Goal: Transaction & Acquisition: Purchase product/service

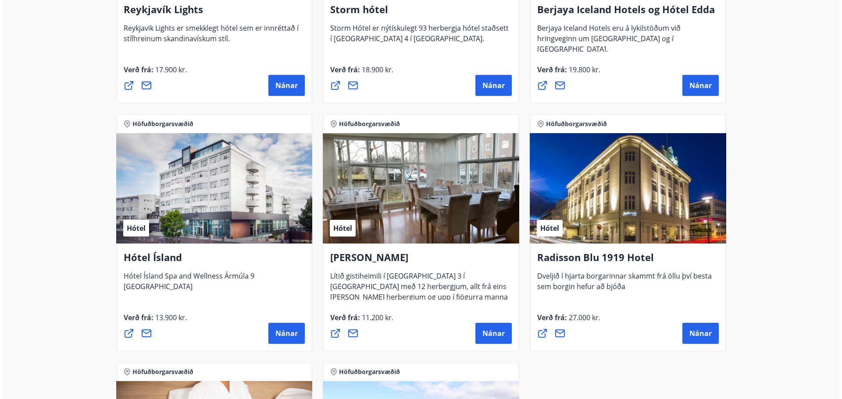
scroll to position [219, 0]
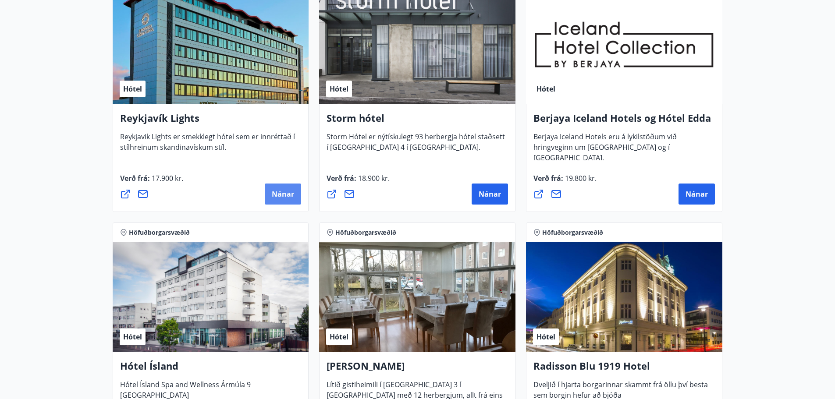
click at [278, 194] on span "Nánar" at bounding box center [283, 194] width 22 height 10
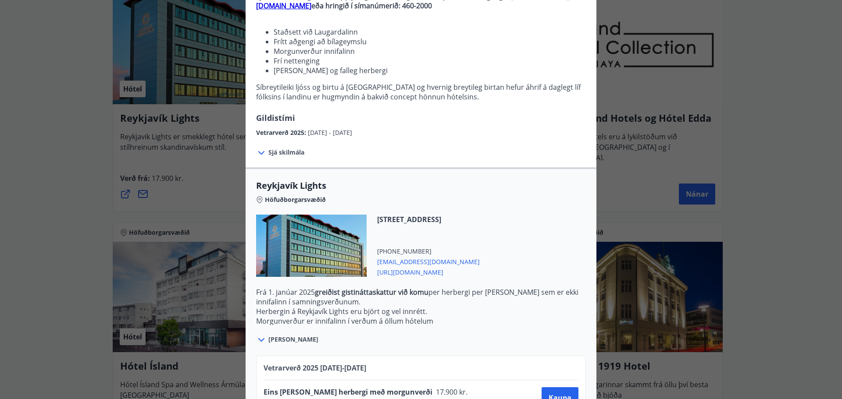
scroll to position [174, 0]
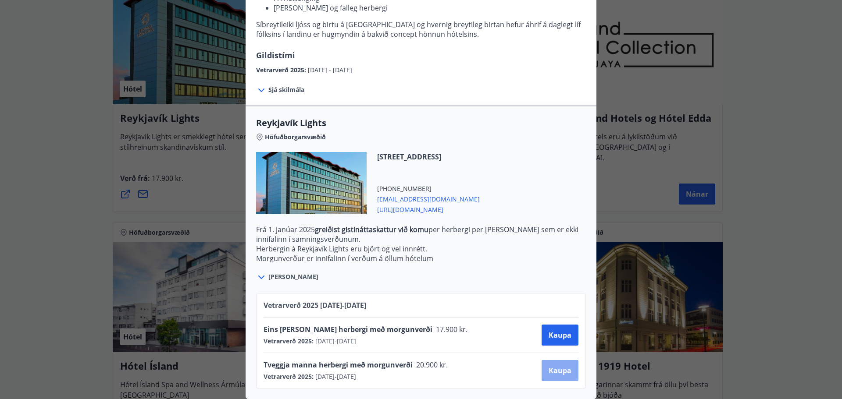
click at [557, 369] on span "Kaupa" at bounding box center [560, 371] width 23 height 10
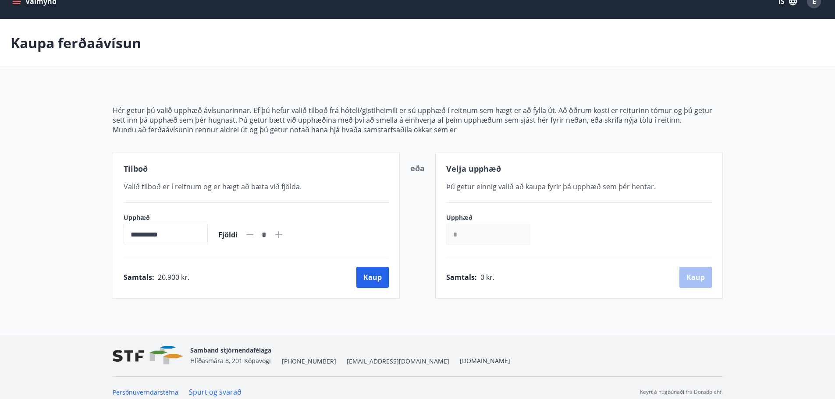
scroll to position [25, 0]
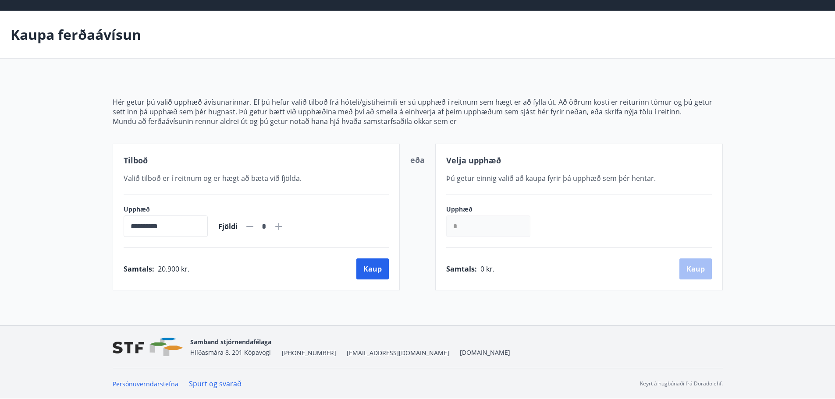
click at [282, 226] on icon at bounding box center [278, 226] width 7 height 7
type input "*"
click at [370, 265] on button "Kaup" at bounding box center [372, 269] width 32 height 21
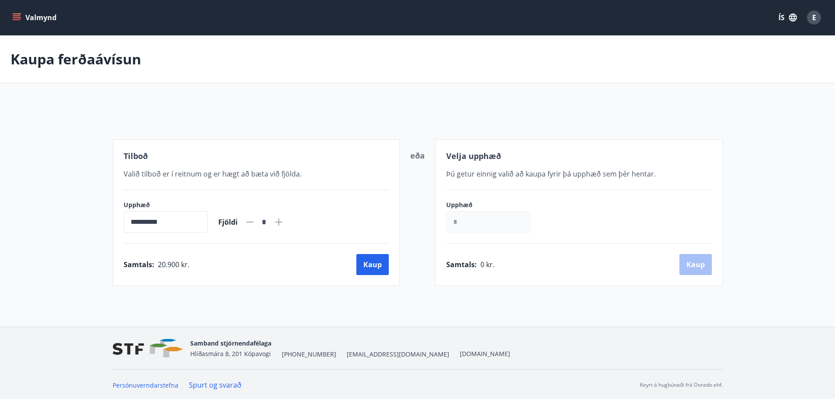
scroll to position [1, 0]
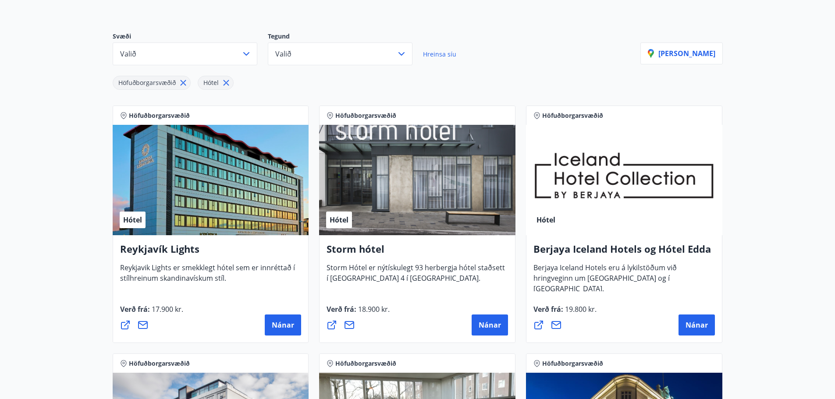
scroll to position [89, 0]
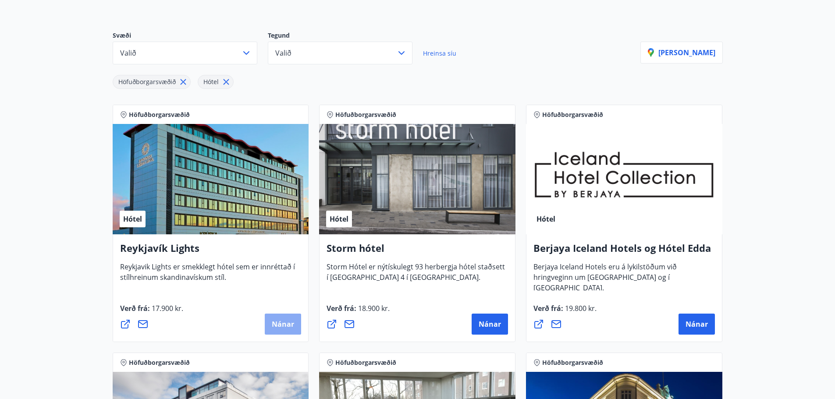
click at [274, 327] on span "Nánar" at bounding box center [283, 325] width 22 height 10
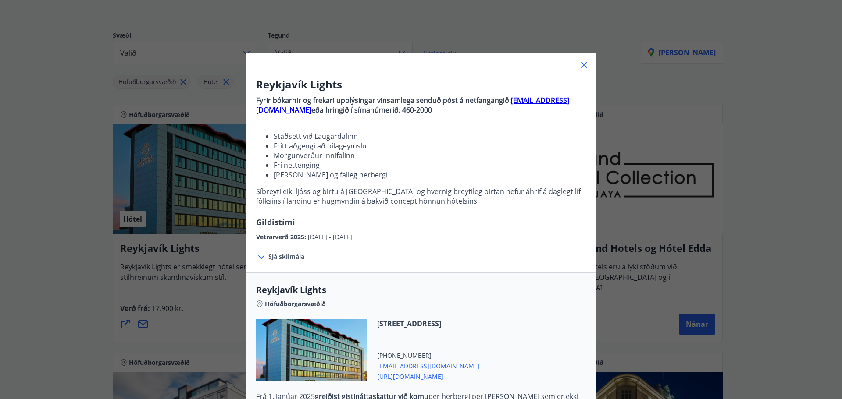
click at [535, 101] on strong "[EMAIL_ADDRESS][DOMAIN_NAME]" at bounding box center [412, 105] width 313 height 19
click at [554, 132] on li "Staðsett við Laugardalinn" at bounding box center [430, 137] width 312 height 10
drag, startPoint x: 504, startPoint y: 97, endPoint x: 577, endPoint y: 101, distance: 72.9
click at [577, 101] on p "Fyrir bókarnir og [PERSON_NAME] upplýsingar vinsamlega senduð póst á netfangang…" at bounding box center [421, 105] width 330 height 19
click at [556, 115] on p at bounding box center [421, 120] width 330 height 10
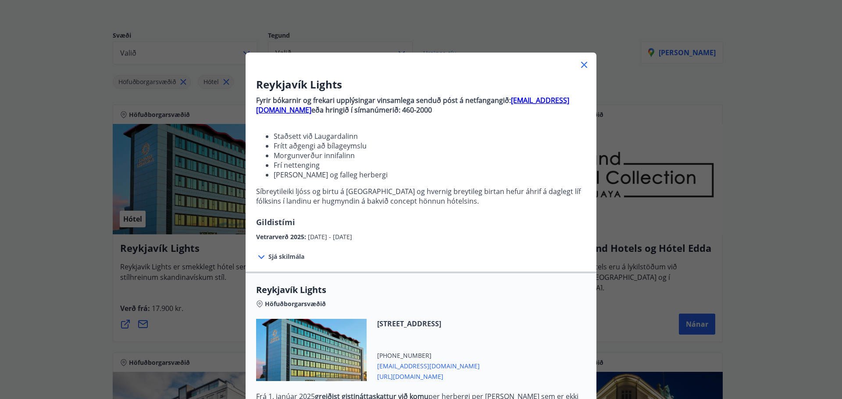
click at [526, 101] on strong "[EMAIL_ADDRESS][DOMAIN_NAME]" at bounding box center [412, 105] width 313 height 19
click at [585, 66] on icon at bounding box center [584, 65] width 11 height 11
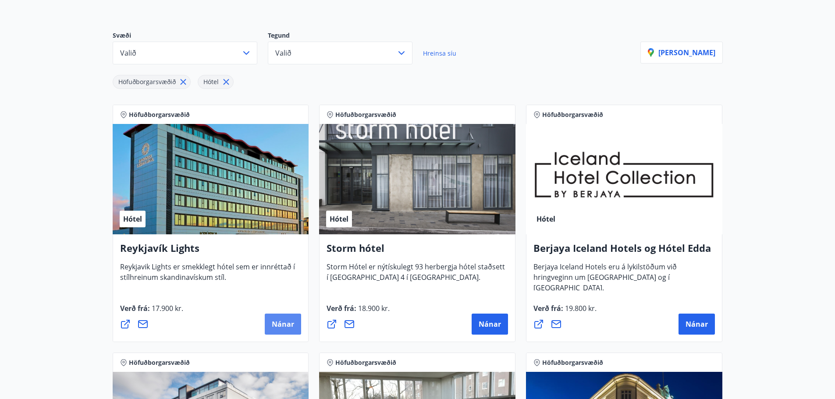
click at [281, 328] on span "Nánar" at bounding box center [283, 325] width 22 height 10
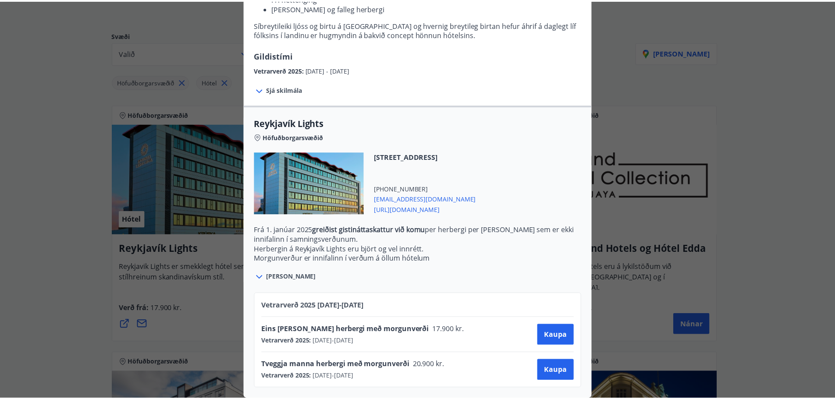
scroll to position [0, 0]
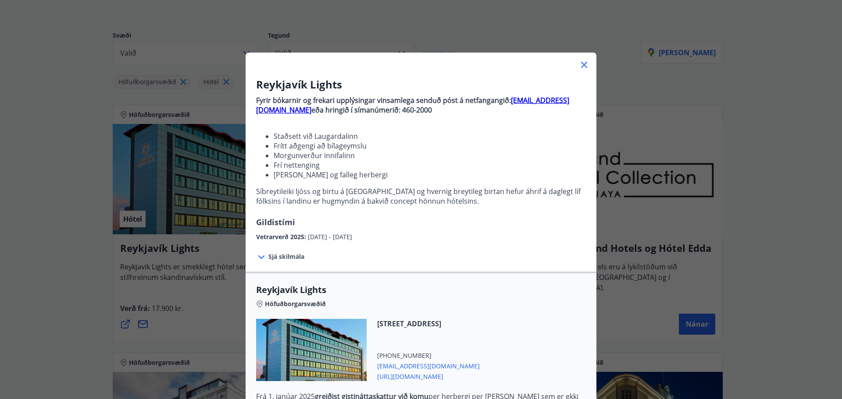
click at [579, 61] on icon at bounding box center [584, 65] width 11 height 11
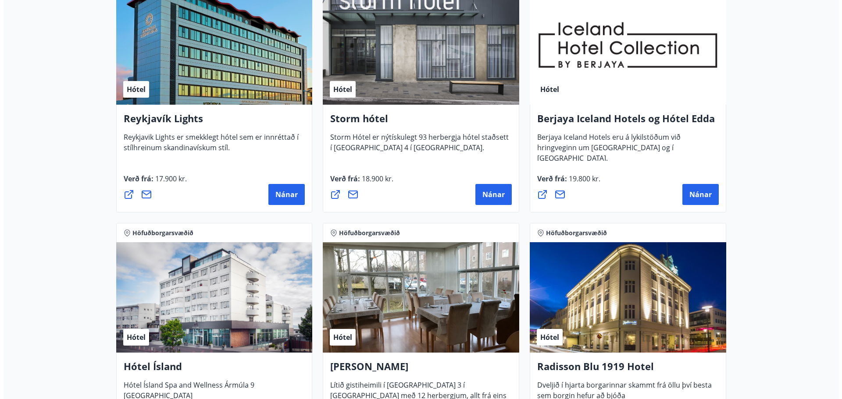
scroll to position [219, 0]
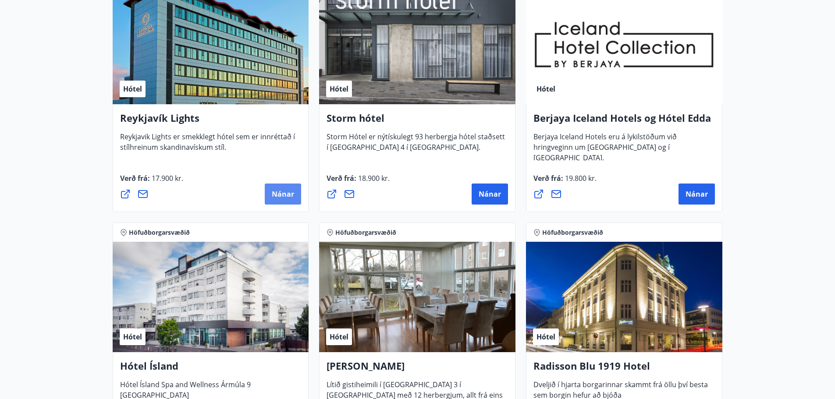
click at [279, 193] on span "Nánar" at bounding box center [283, 194] width 22 height 10
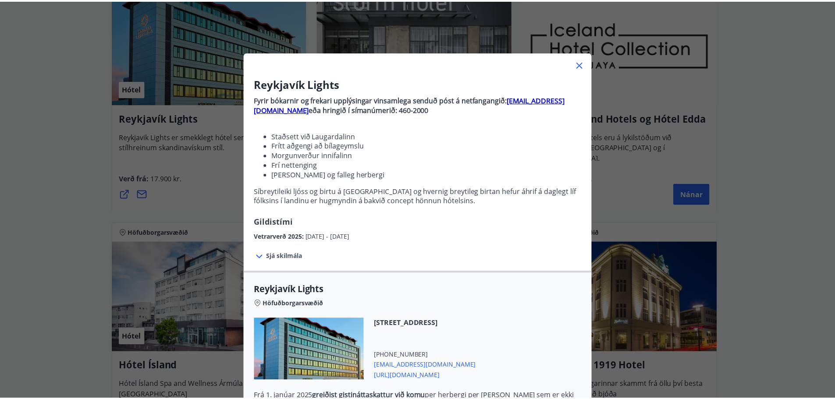
scroll to position [0, 0]
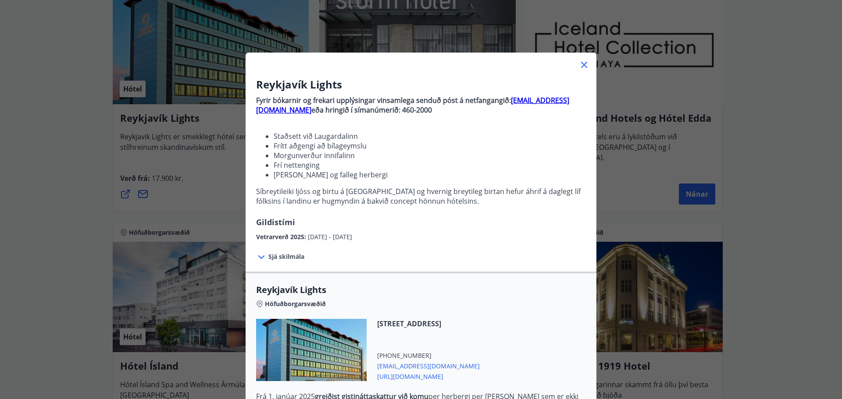
click at [581, 63] on icon at bounding box center [584, 65] width 11 height 11
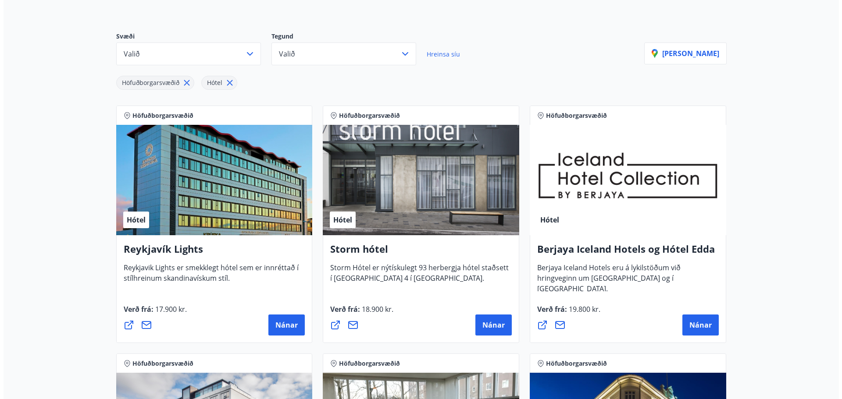
scroll to position [88, 0]
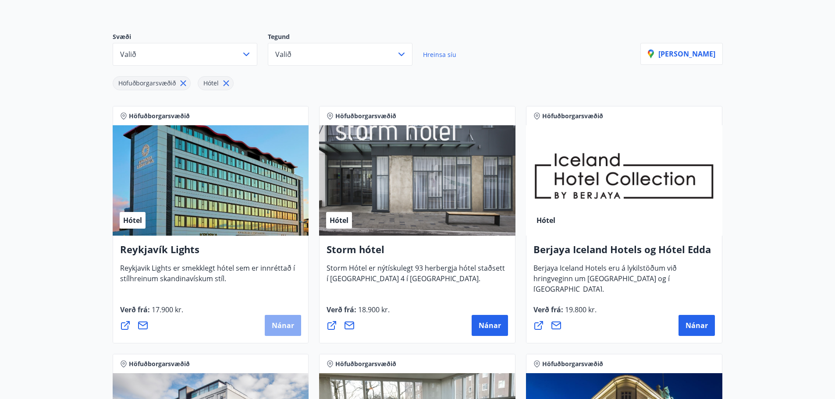
click at [281, 328] on span "Nánar" at bounding box center [283, 326] width 22 height 10
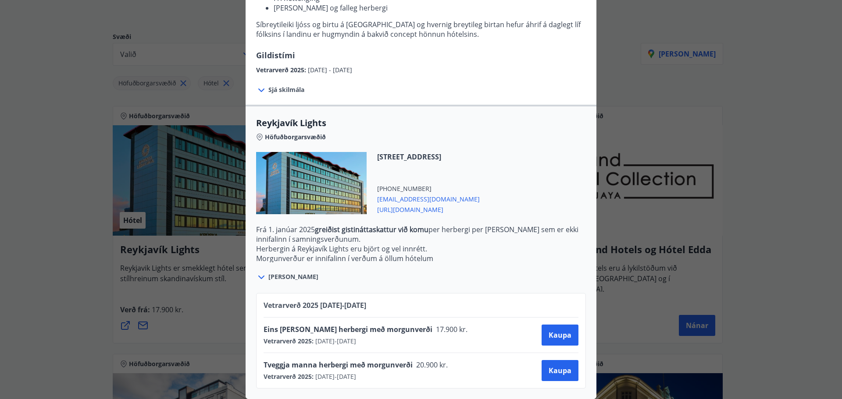
scroll to position [174, 0]
click at [549, 366] on span "Kaupa" at bounding box center [560, 371] width 23 height 10
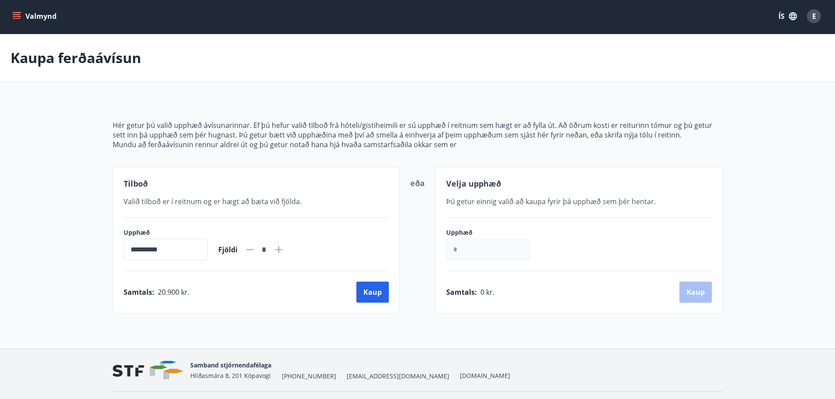
scroll to position [25, 0]
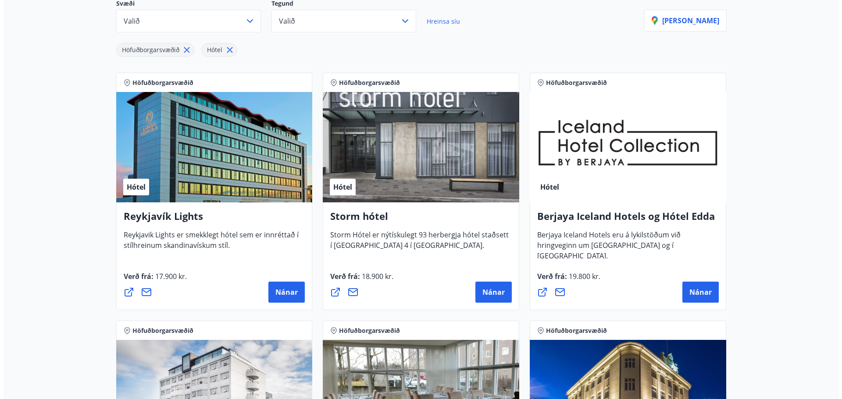
scroll to position [132, 0]
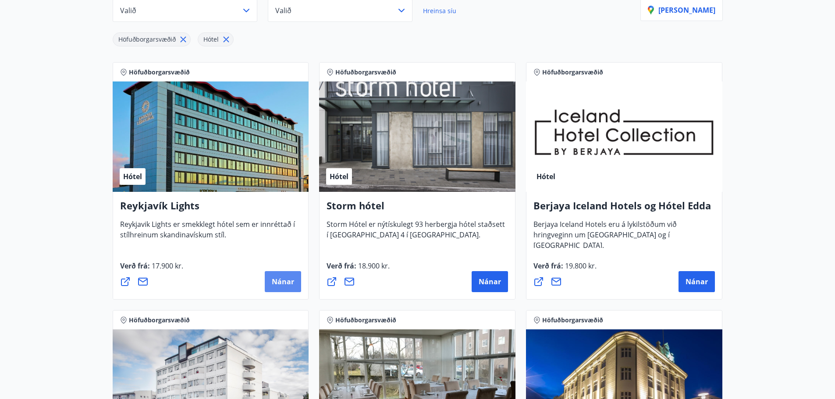
click at [279, 284] on span "Nánar" at bounding box center [283, 282] width 22 height 10
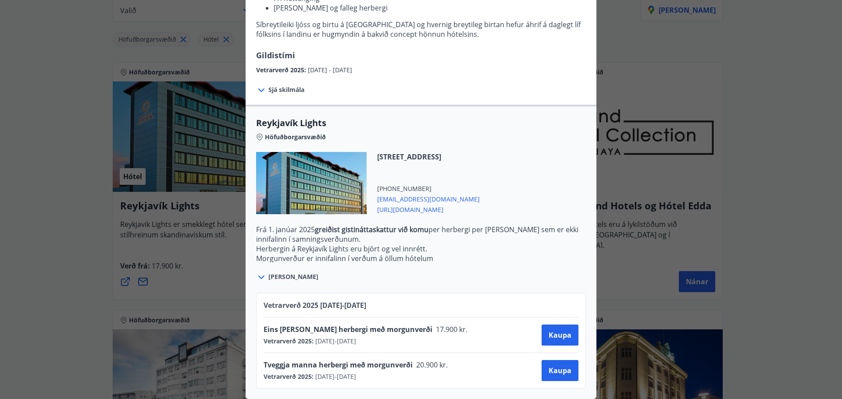
scroll to position [174, 0]
click at [560, 368] on span "Kaupa" at bounding box center [560, 371] width 23 height 10
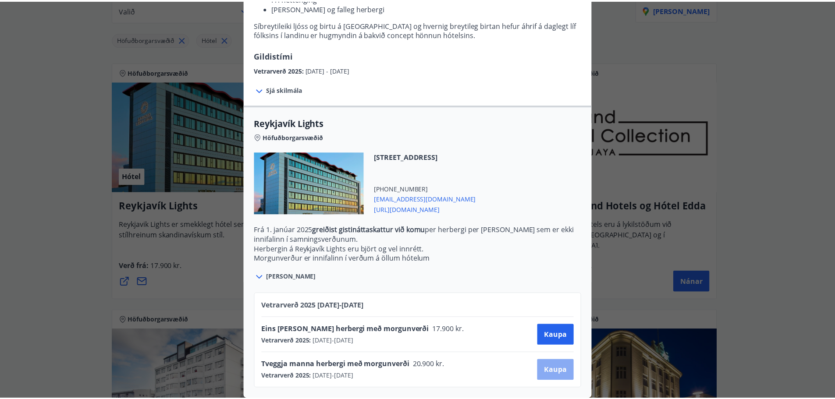
scroll to position [1, 0]
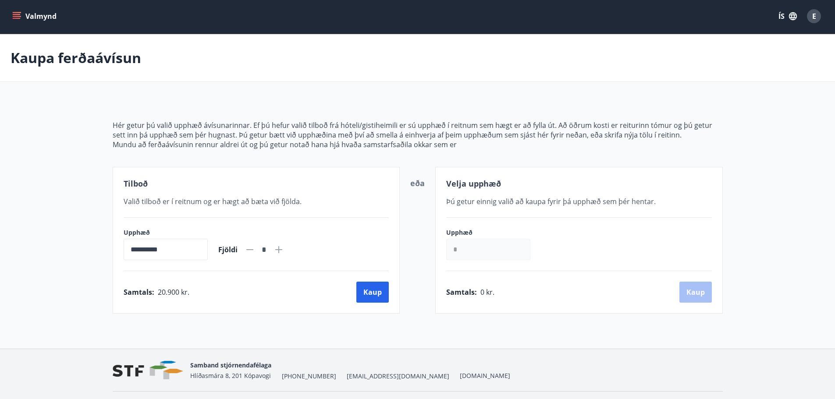
click at [282, 250] on icon at bounding box center [278, 249] width 7 height 7
type input "*"
click at [376, 296] on button "Kaup" at bounding box center [372, 292] width 32 height 21
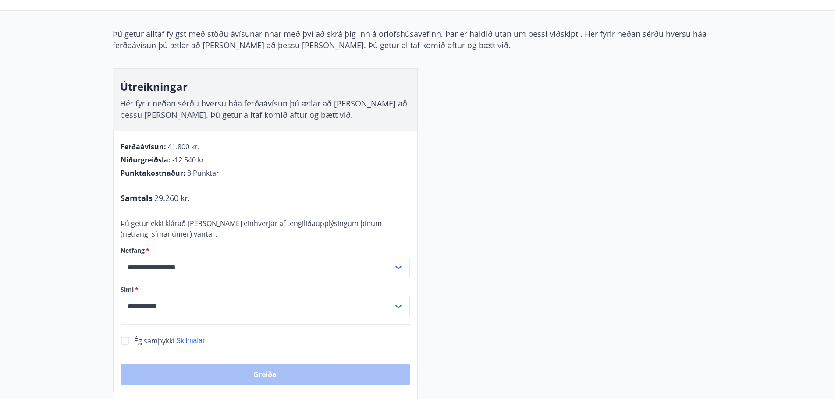
scroll to position [89, 0]
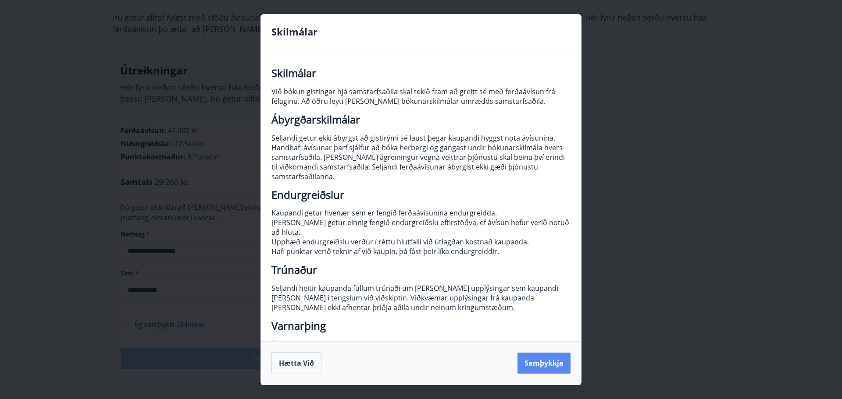
click at [545, 363] on button "Samþykkja" at bounding box center [543, 363] width 53 height 21
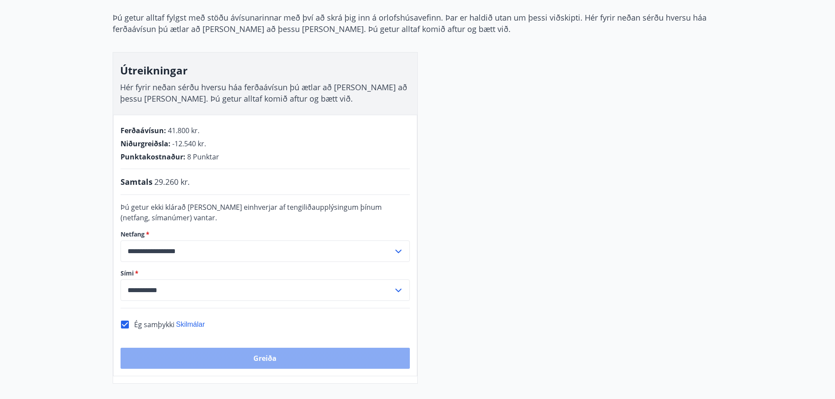
click at [296, 359] on button "Greiða" at bounding box center [265, 358] width 289 height 21
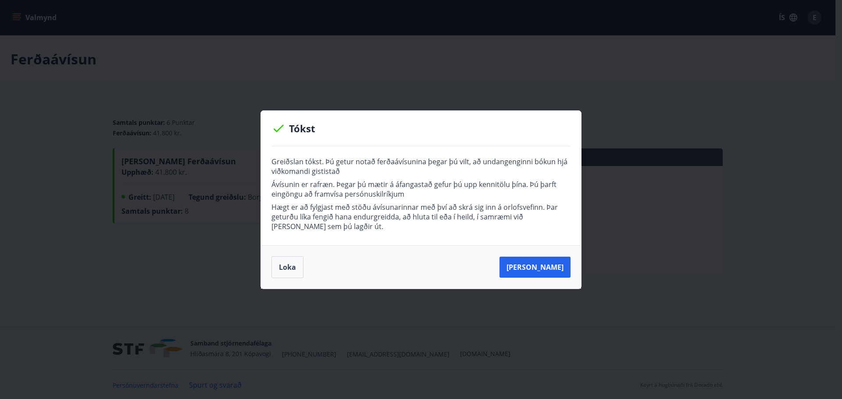
click at [269, 164] on div "Greiðslan tókst. Þú getur notað ferðaávísunina þegar þú vilt, að undangenginni …" at bounding box center [421, 195] width 320 height 99
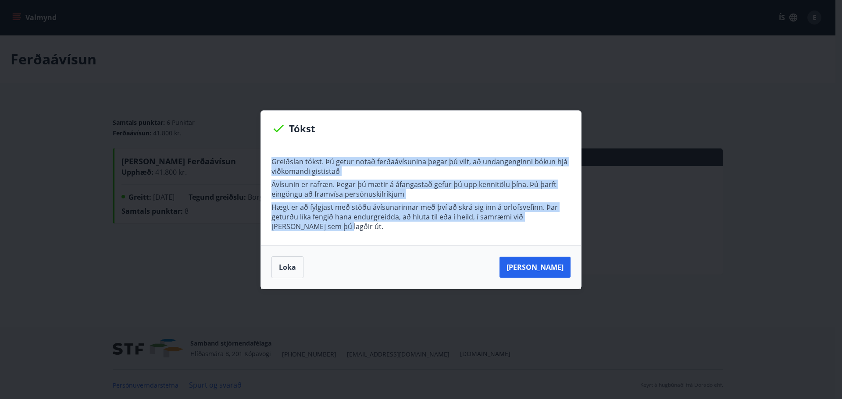
drag, startPoint x: 271, startPoint y: 157, endPoint x: 316, endPoint y: 225, distance: 81.8
click at [303, 229] on div "Greiðslan tókst. Þú getur notað ferðaávísunina þegar þú vilt, að undangenginni …" at bounding box center [421, 195] width 320 height 99
copy div "Greiðslan tókst. Þú getur notað ferðaávísunina þegar þú vilt, að undangenginni …"
click at [286, 266] on button "Loka" at bounding box center [287, 268] width 32 height 22
